Goal: Navigation & Orientation: Find specific page/section

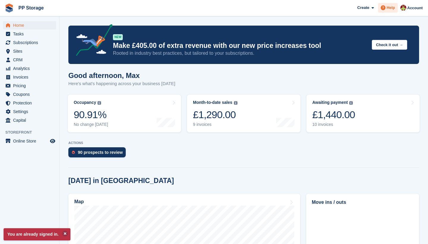
click at [384, 6] on icon at bounding box center [383, 7] width 5 height 5
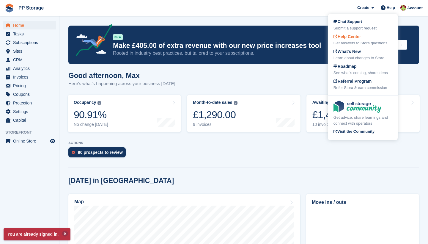
click at [358, 39] on span "Help Center" at bounding box center [347, 36] width 28 height 5
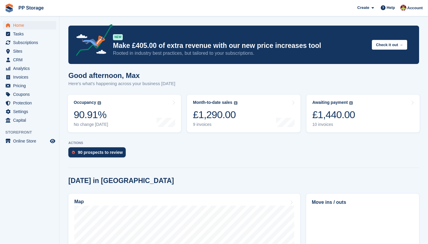
click at [19, 28] on span "Home" at bounding box center [31, 25] width 36 height 8
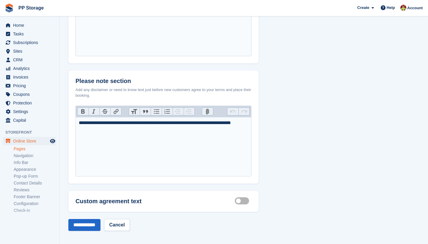
scroll to position [374, 0]
click at [245, 201] on label "Customisable terms active" at bounding box center [243, 201] width 17 height 1
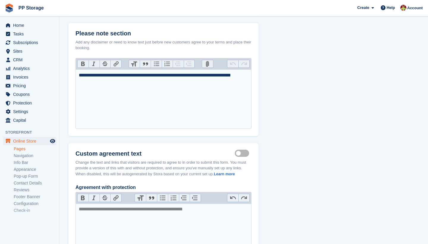
scroll to position [442, 0]
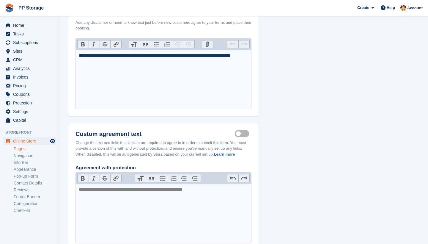
click at [244, 133] on label "Customisable terms active" at bounding box center [243, 133] width 17 height 1
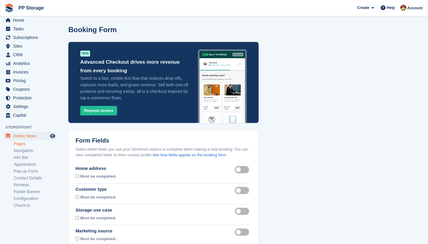
scroll to position [0, 0]
click at [387, 8] on span "Help" at bounding box center [391, 8] width 8 height 6
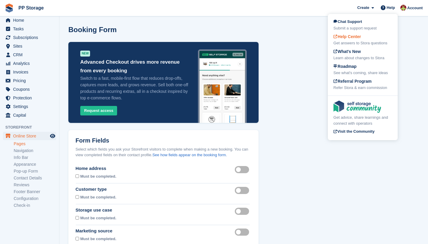
click at [353, 40] on div "Help Center Get answers to Stora questions" at bounding box center [362, 40] width 59 height 12
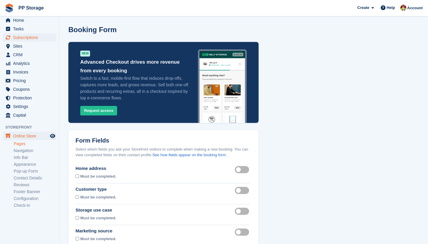
click at [31, 38] on span "Subscriptions" at bounding box center [31, 37] width 36 height 8
